Goal: Task Accomplishment & Management: Use online tool/utility

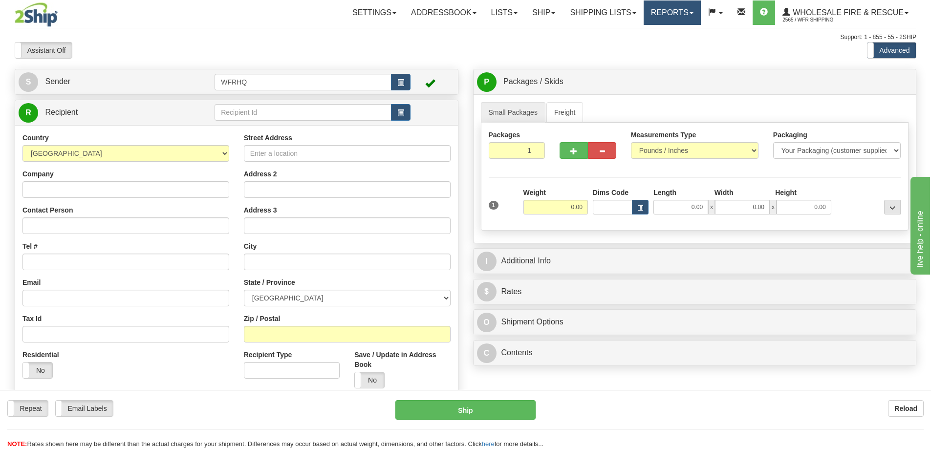
click at [675, 15] on link "Reports" at bounding box center [671, 12] width 57 height 24
click at [636, 32] on span "Standard" at bounding box center [634, 34] width 28 height 8
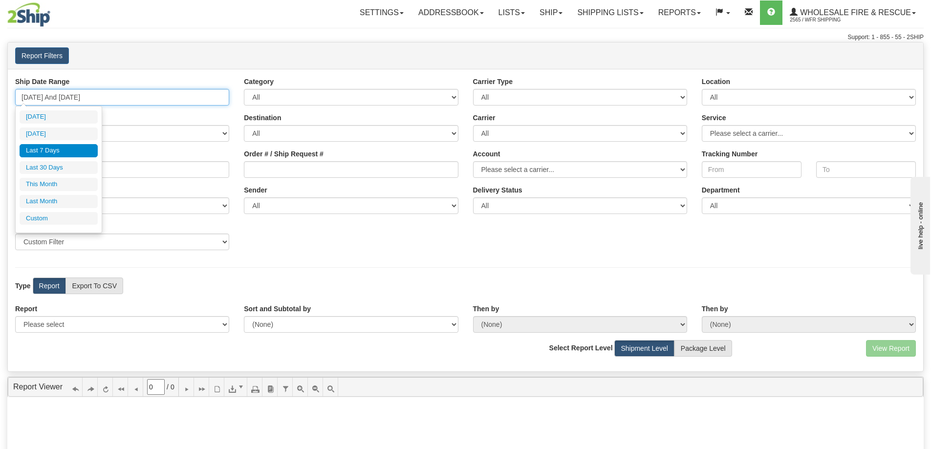
click at [103, 96] on input "[DATE] And [DATE]" at bounding box center [122, 97] width 214 height 17
click at [65, 130] on li "[DATE]" at bounding box center [59, 134] width 78 height 13
type input "[DATE] And [DATE]"
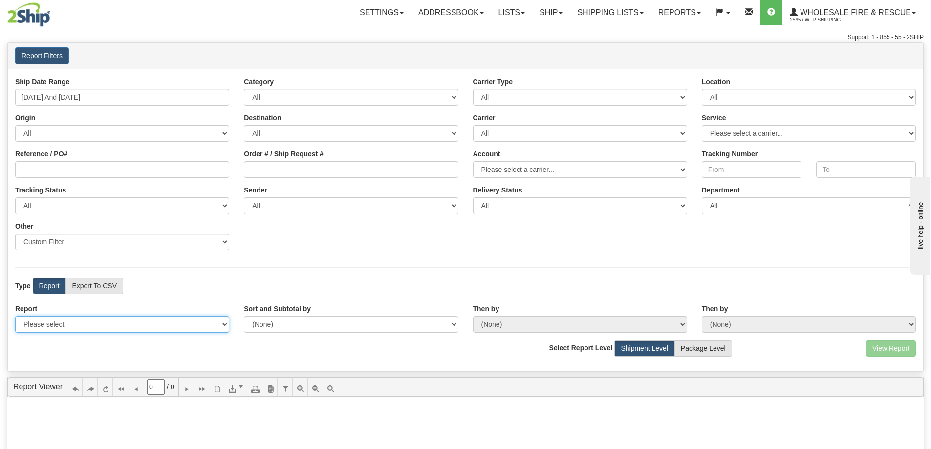
click at [60, 328] on select "Please select 1 Line Shipment Report Address Detail Basic Shipment Overview Can…" at bounding box center [122, 324] width 214 height 17
select select "Users\Full Reference Detail.trdx"
click at [15, 316] on select "Please select 1 Line Shipment Report Address Detail Basic Shipment Overview Can…" at bounding box center [122, 324] width 214 height 17
click at [891, 349] on button "View Report" at bounding box center [891, 348] width 50 height 17
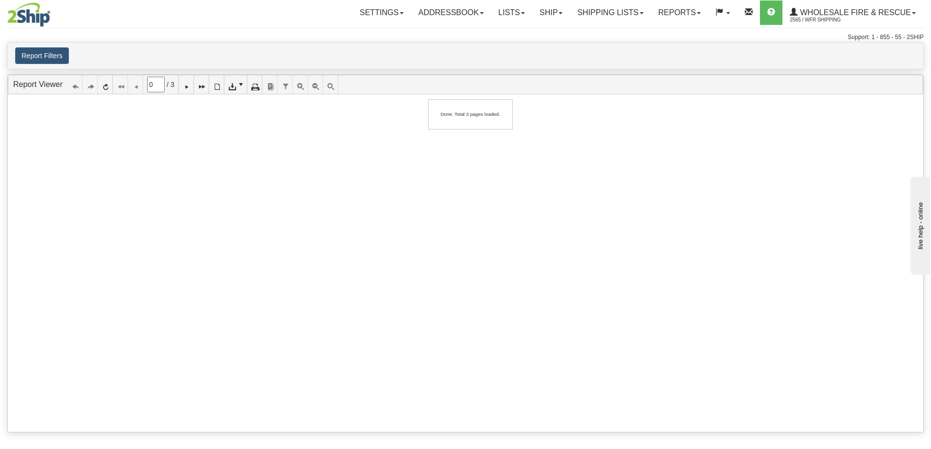
type input "1"
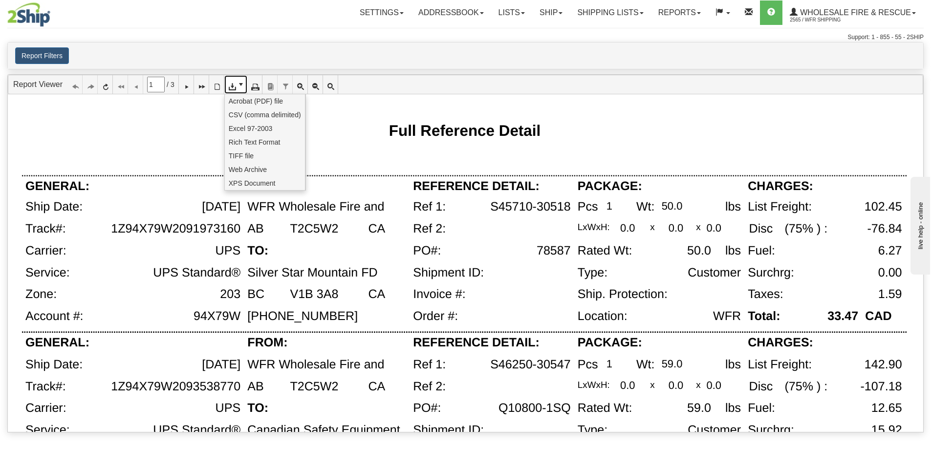
click at [245, 90] on link at bounding box center [235, 84] width 23 height 19
click at [249, 111] on span "CSV (comma delimited)" at bounding box center [265, 115] width 72 height 10
